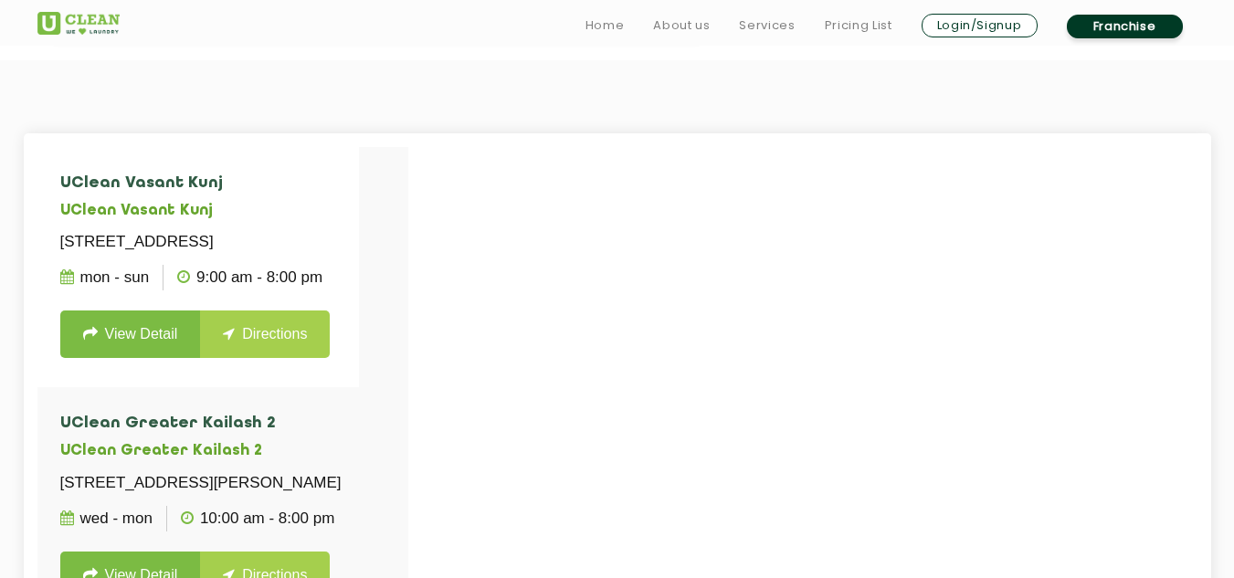
scroll to position [183, 0]
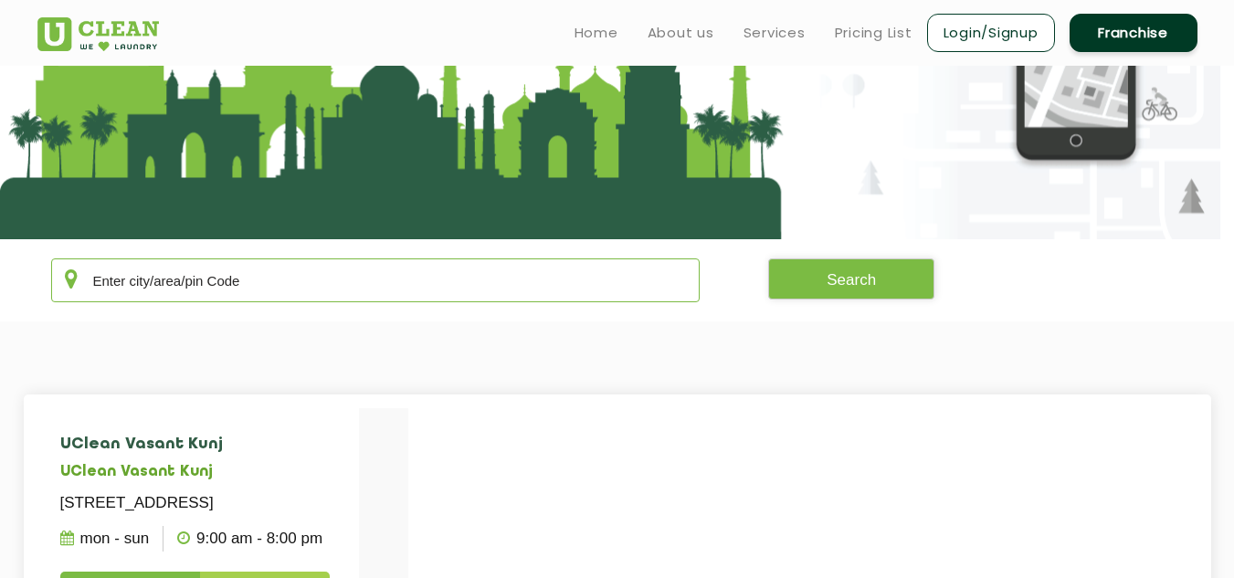
click at [347, 298] on input "text" at bounding box center [375, 281] width 649 height 44
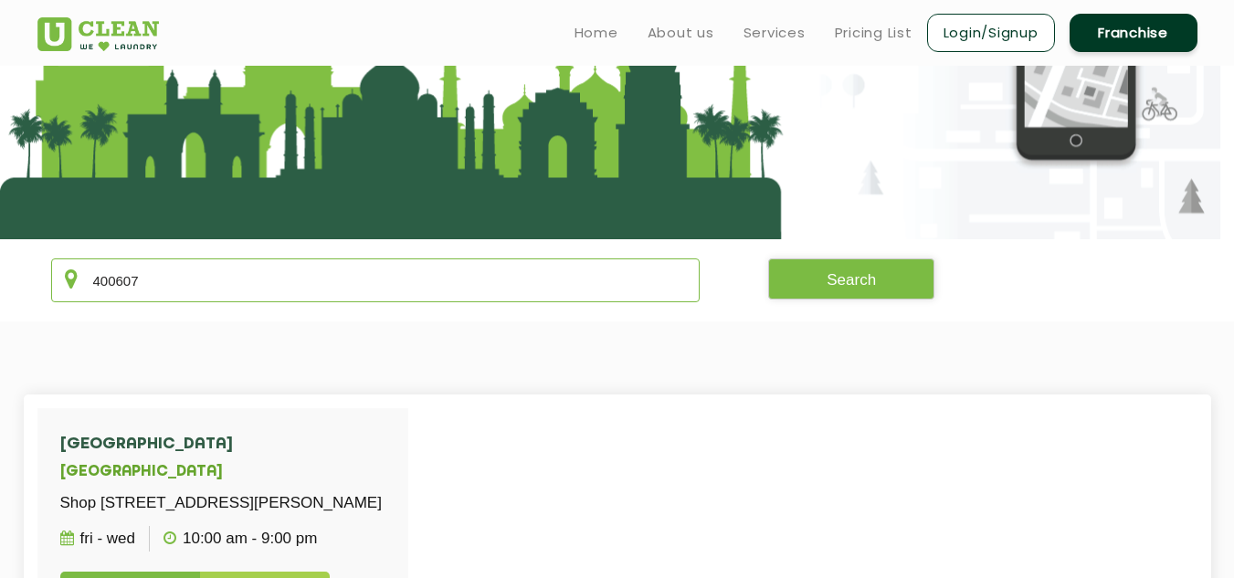
type input "400607"
click at [831, 233] on section at bounding box center [617, 61] width 1234 height 356
click at [838, 292] on button "Search" at bounding box center [851, 279] width 166 height 41
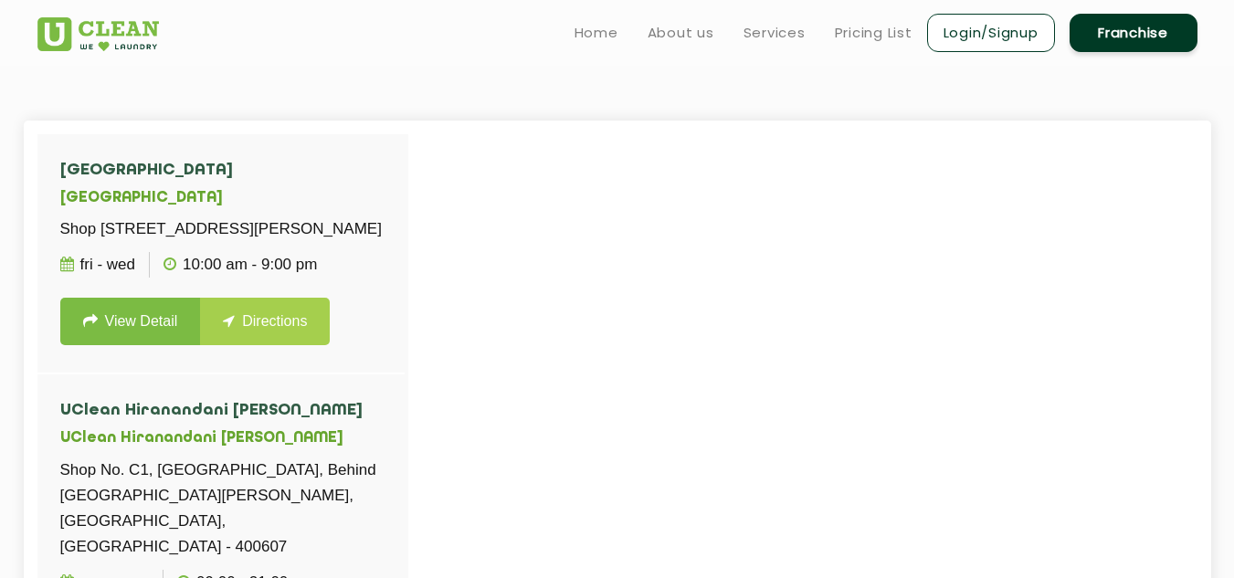
scroll to position [639, 0]
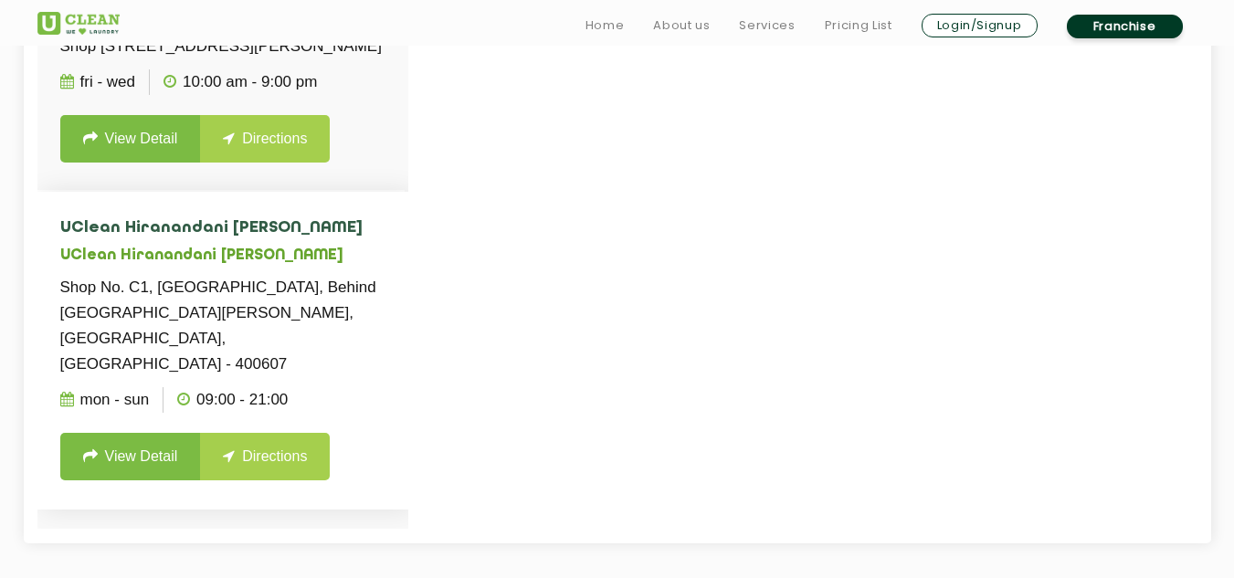
click at [159, 477] on link "View Detail" at bounding box center [130, 456] width 141 height 47
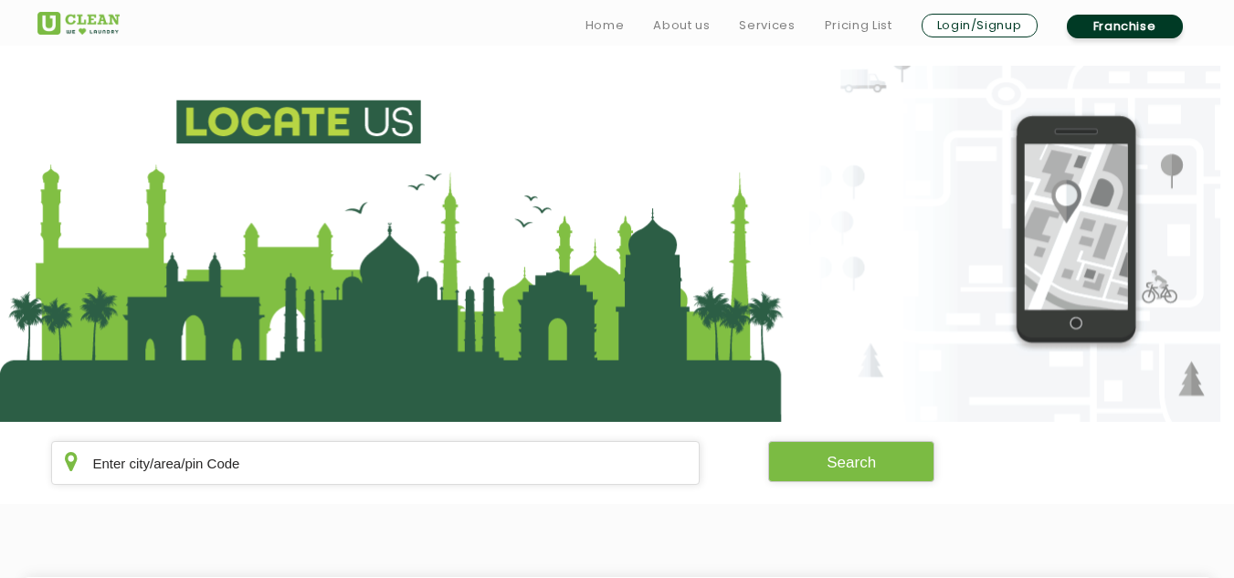
scroll to position [639, 0]
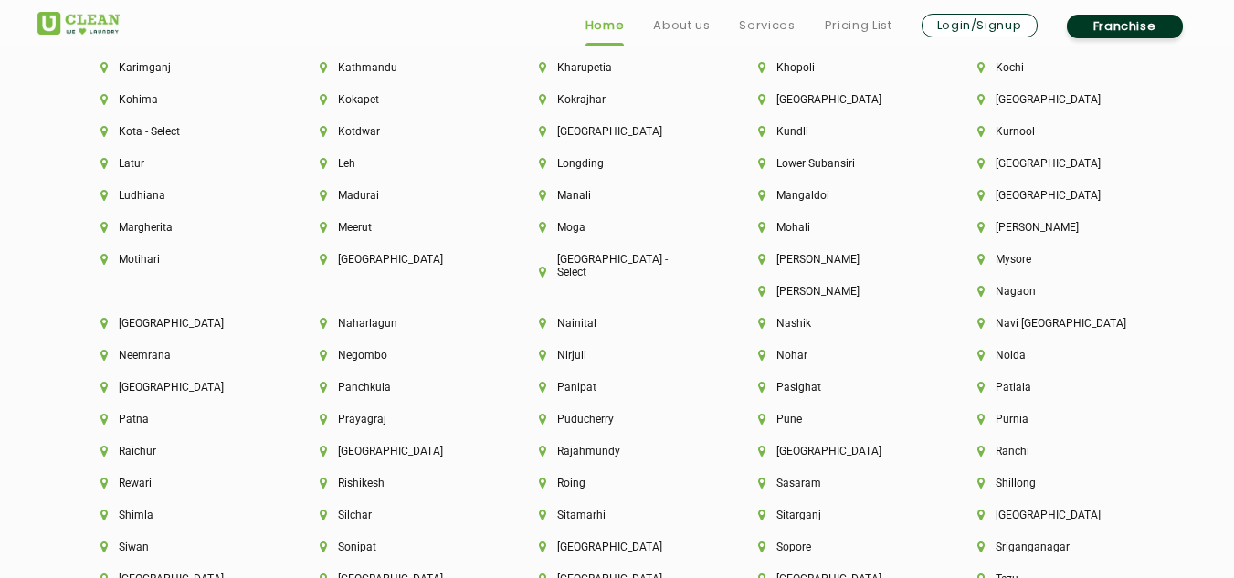
scroll to position [4750, 0]
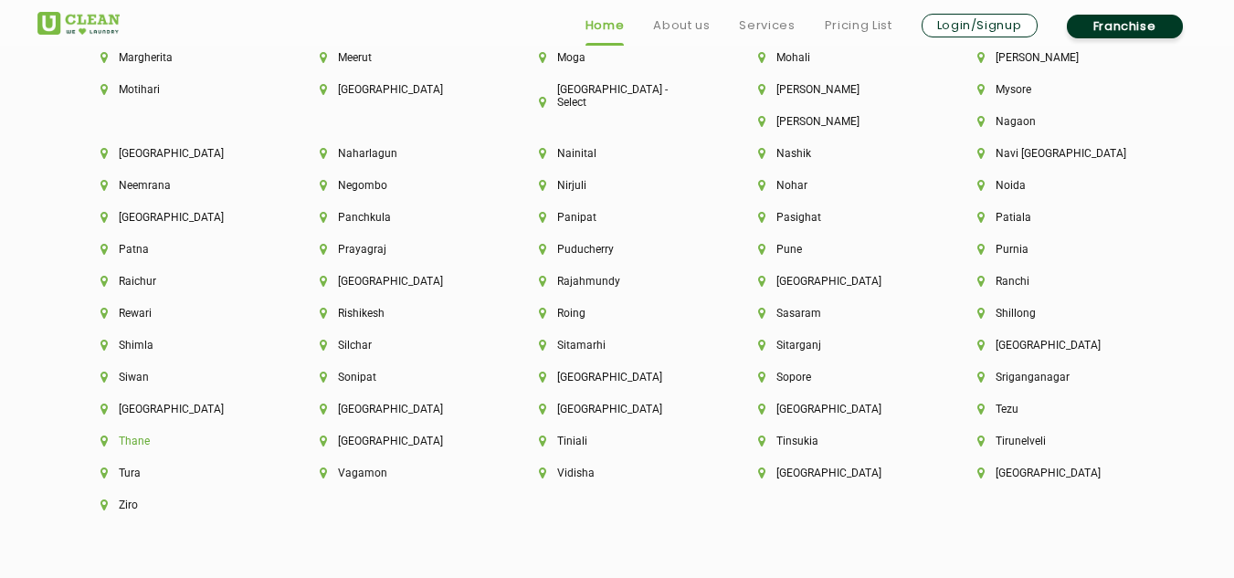
click at [258, 435] on li "Thane" at bounding box center [178, 441] width 157 height 13
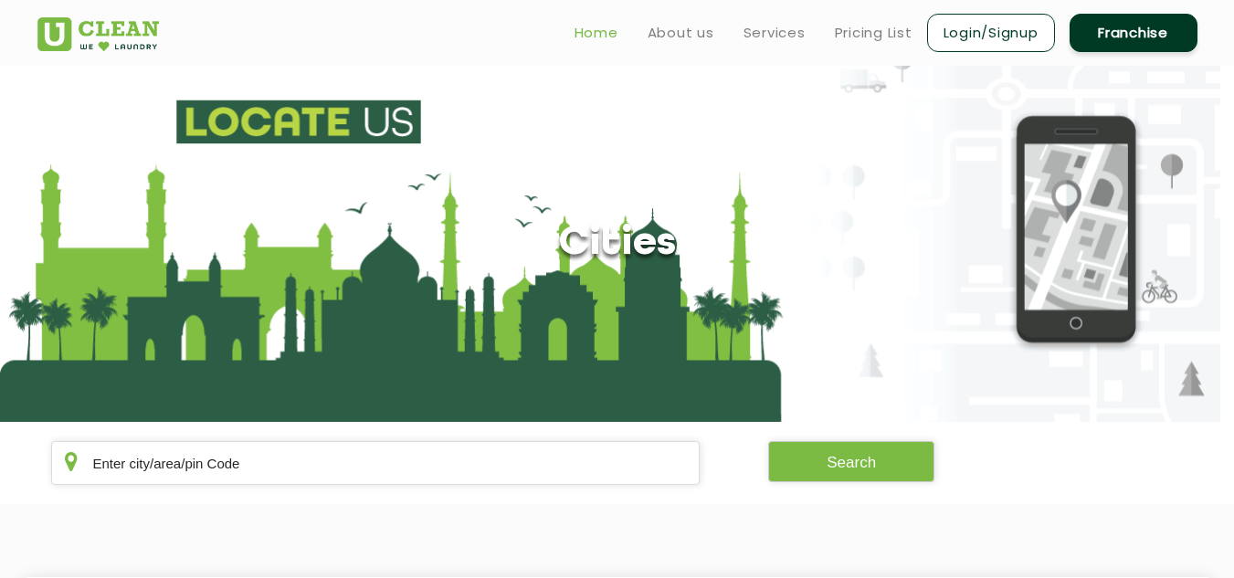
click at [587, 40] on link "Home" at bounding box center [597, 33] width 44 height 22
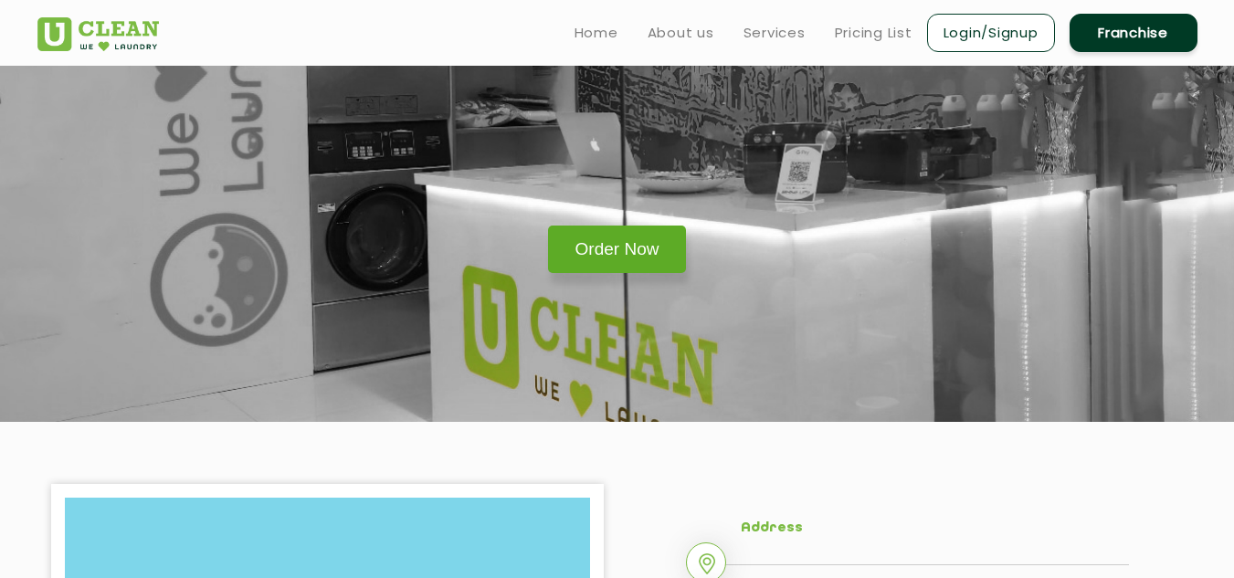
click at [631, 246] on link "Order Now" at bounding box center [617, 249] width 139 height 47
click at [639, 255] on link "Order Now" at bounding box center [617, 249] width 139 height 47
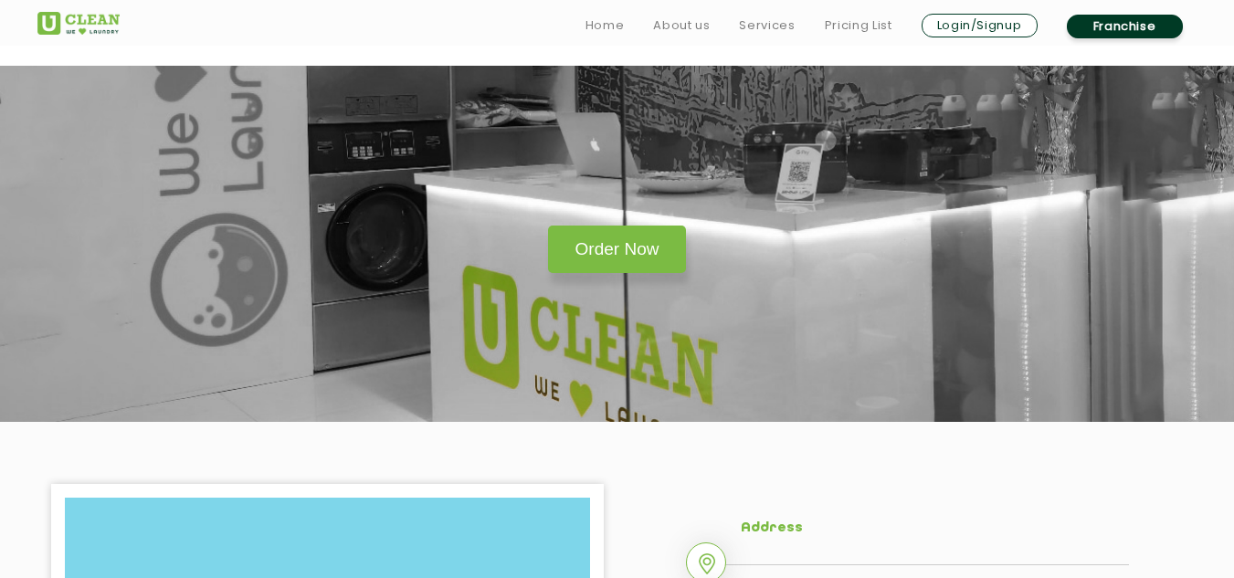
scroll to position [365, 0]
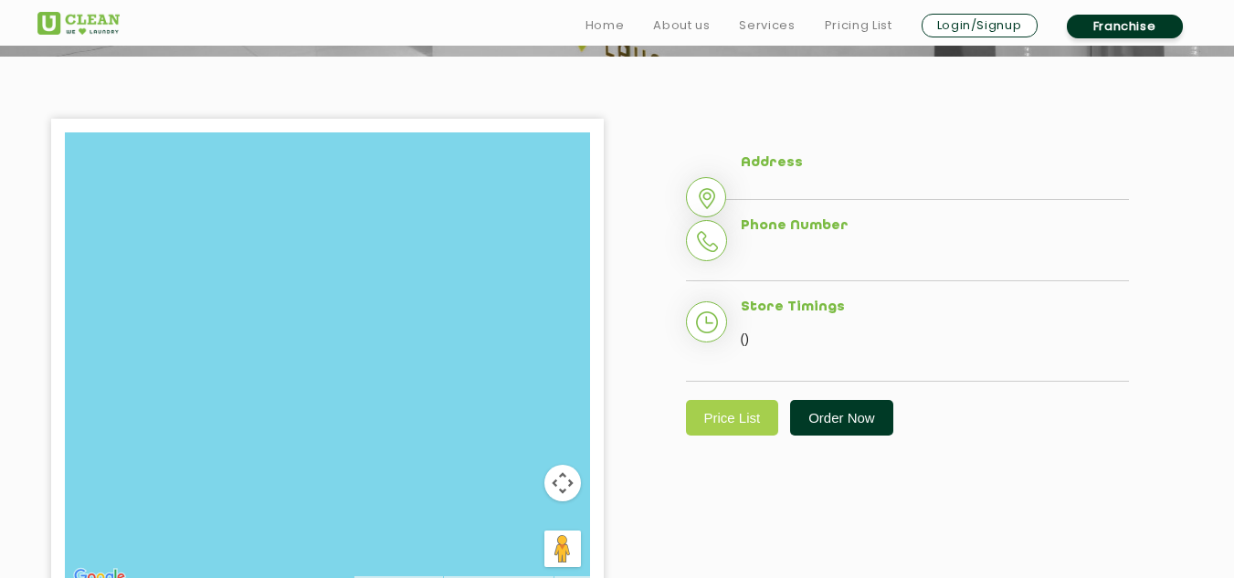
click at [837, 404] on link "Order Now" at bounding box center [841, 418] width 103 height 36
click at [756, 330] on p "()" at bounding box center [935, 338] width 388 height 27
click at [733, 340] on li "Store Timings ()" at bounding box center [907, 341] width 443 height 83
click at [63, 36] on div "Home About us Services Pricing List Login/Signup Franchise" at bounding box center [617, 23] width 1187 height 36
click at [71, 34] on img at bounding box center [78, 23] width 82 height 23
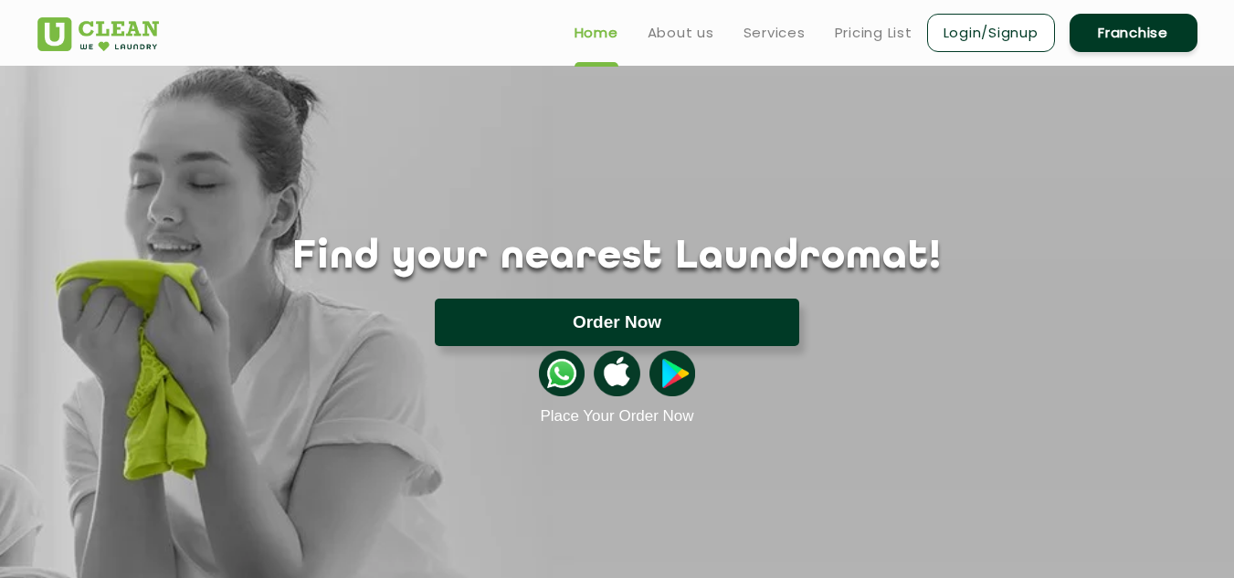
click at [580, 332] on button "Order Now" at bounding box center [617, 322] width 364 height 47
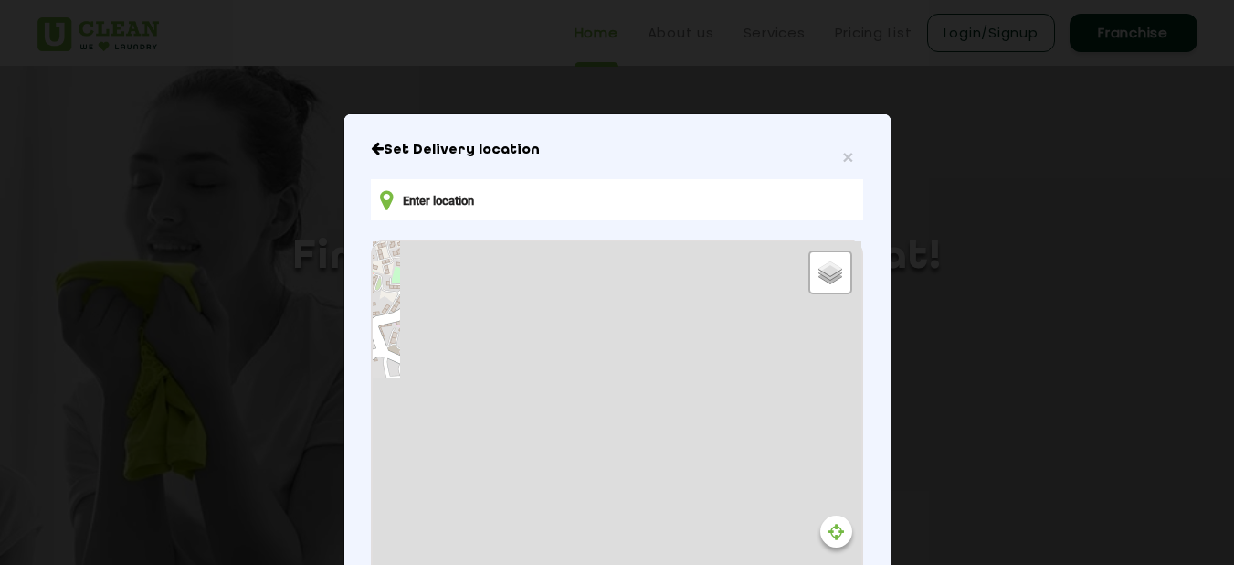
type input "6XVJ+R8M, Brahmand, Thane West, Thane, Maharashtra 400607, India"
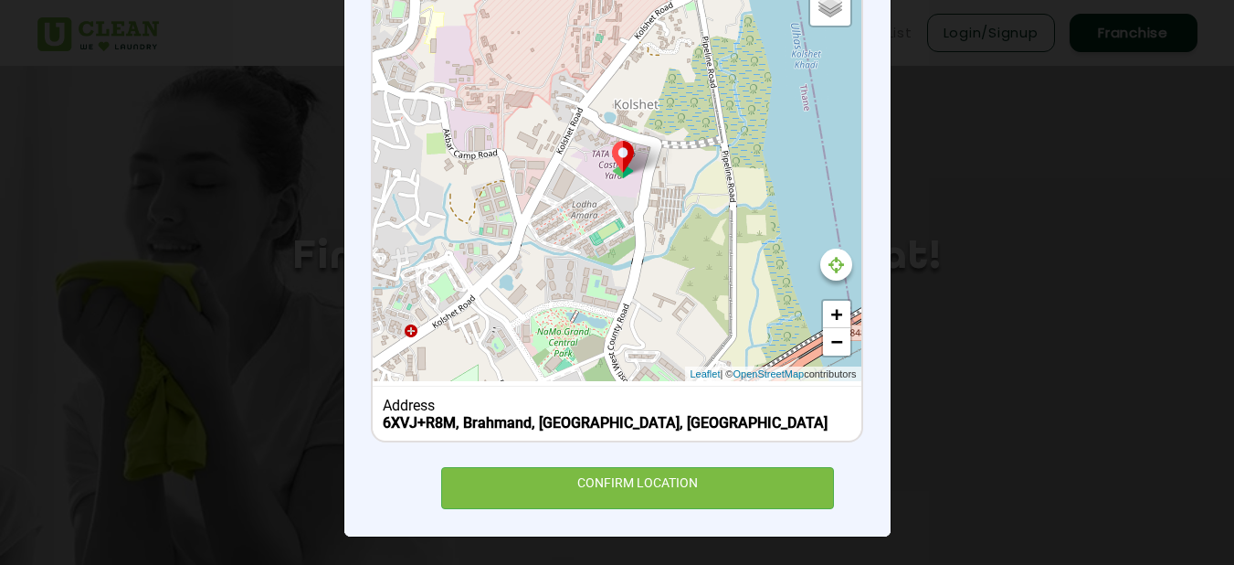
scroll to position [268, 0]
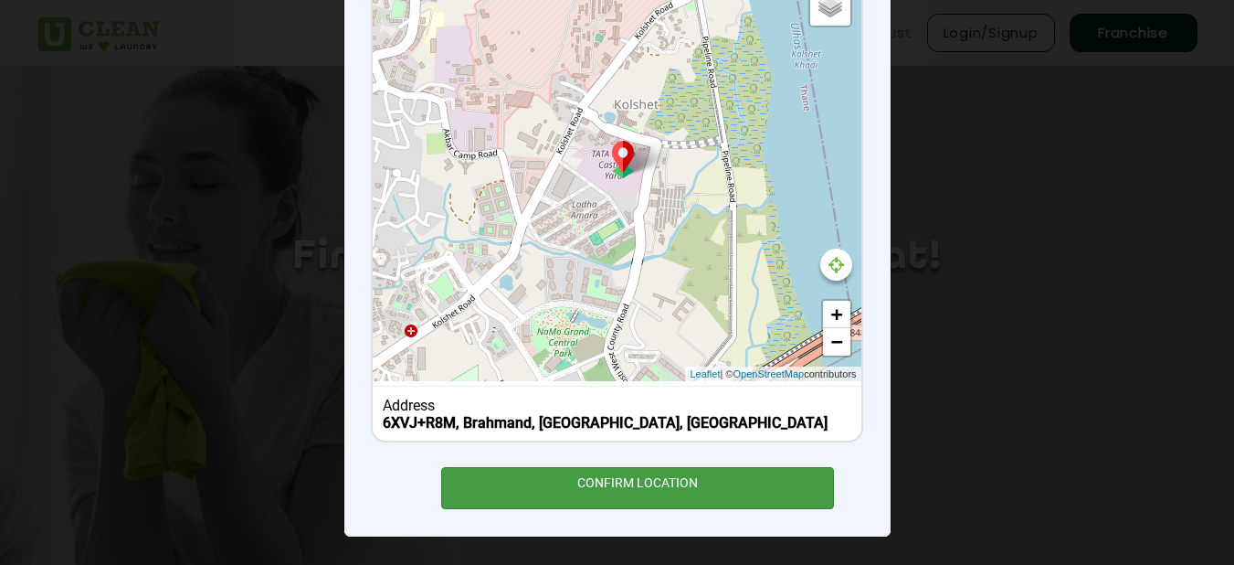
click at [639, 496] on div "CONFIRM LOCATION" at bounding box center [638, 487] width 394 height 41
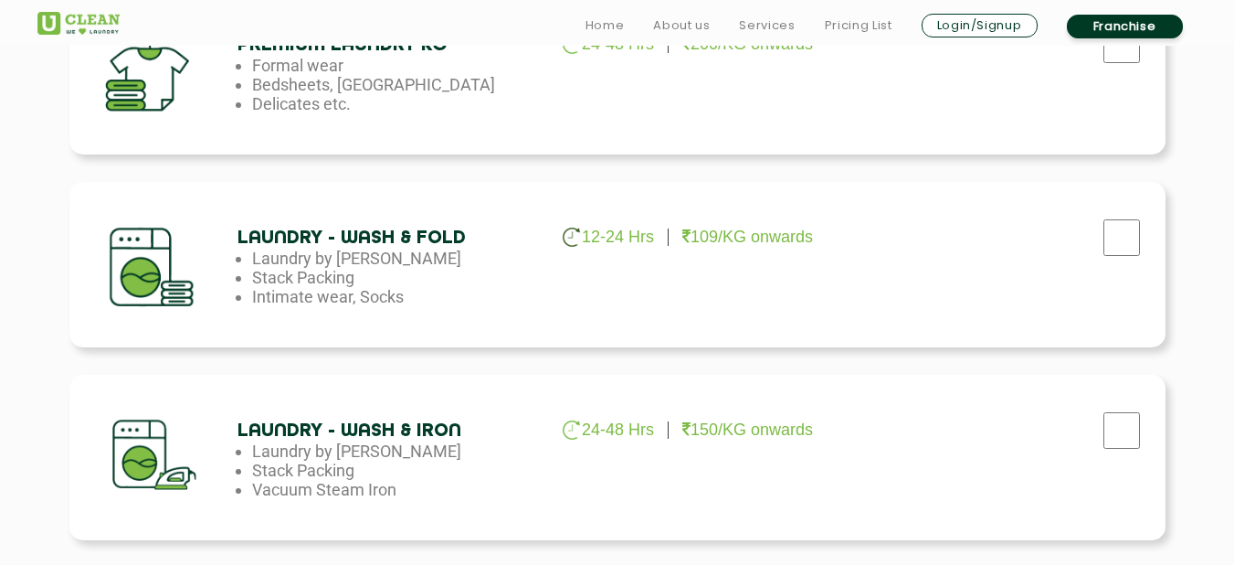
scroll to position [913, 0]
checkbox input "true"
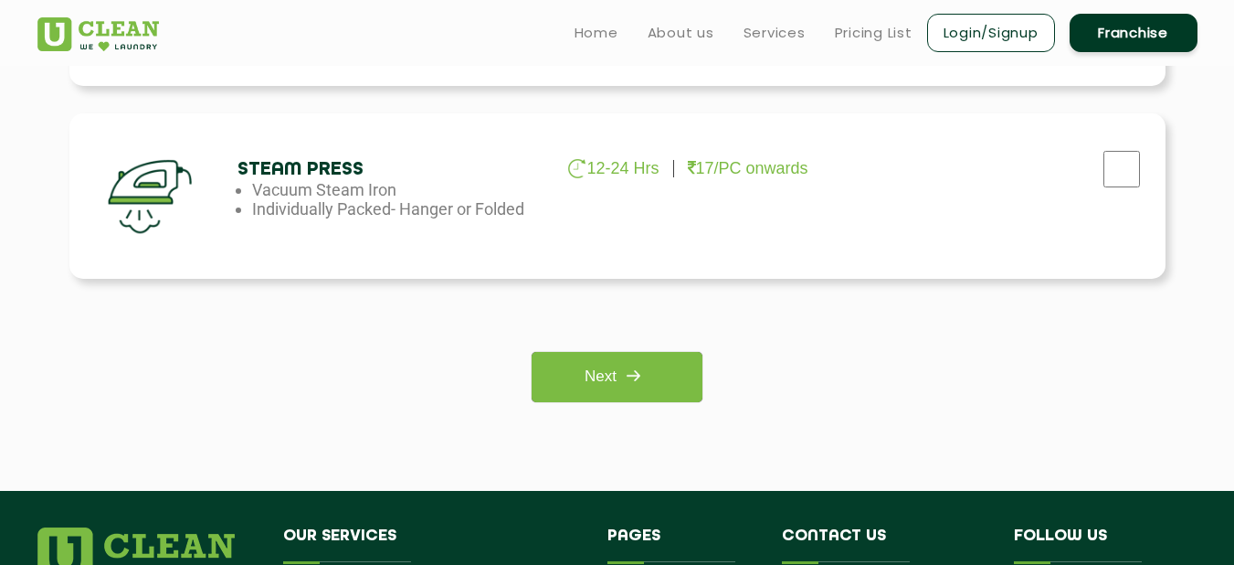
scroll to position [1365, 0]
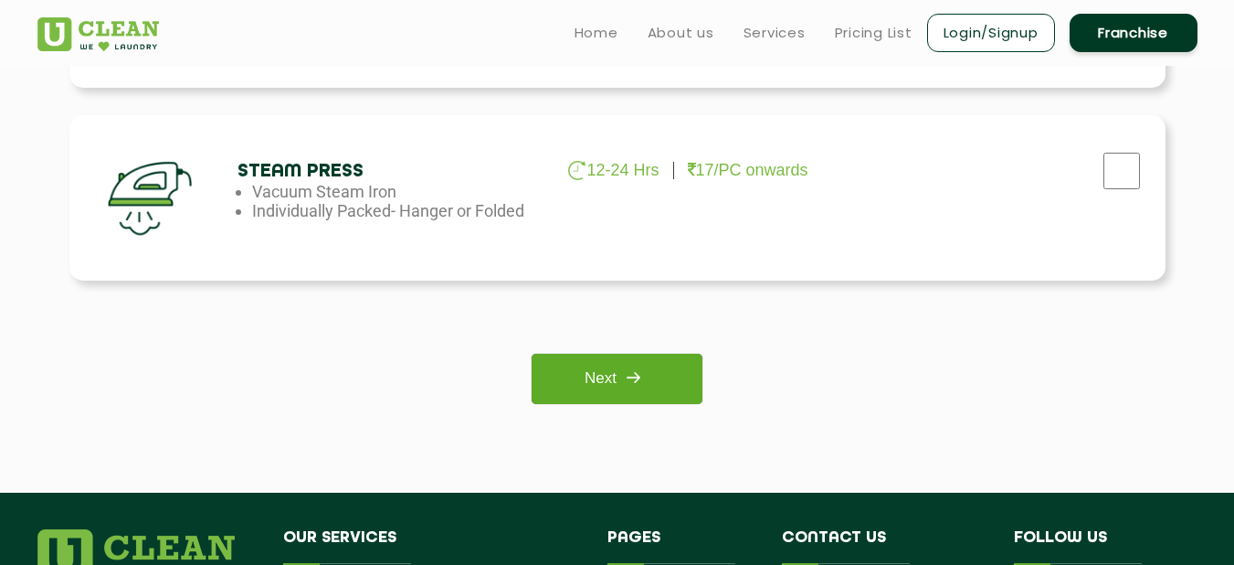
click at [690, 392] on link "Next" at bounding box center [617, 379] width 171 height 50
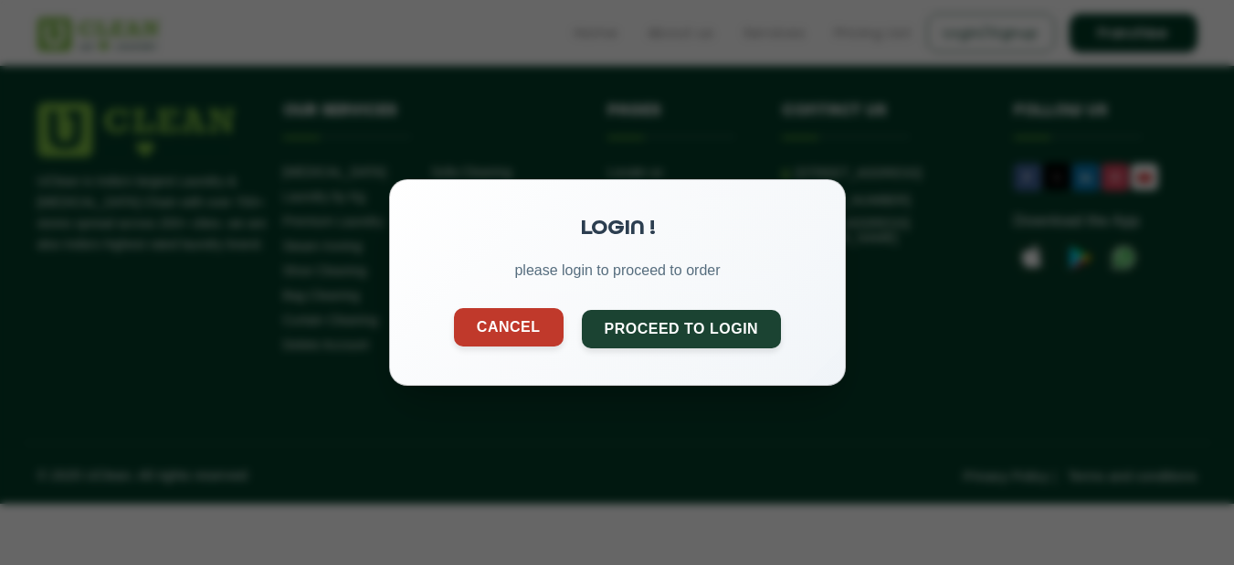
click at [508, 340] on button "Cancel" at bounding box center [508, 327] width 110 height 38
